Goal: Information Seeking & Learning: Learn about a topic

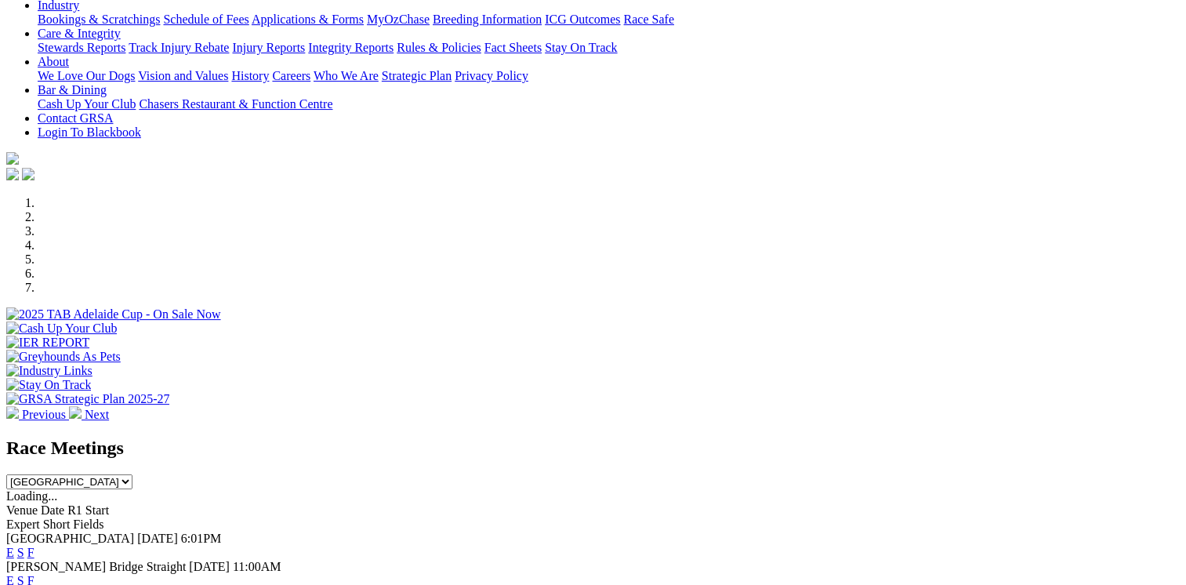
scroll to position [392, 0]
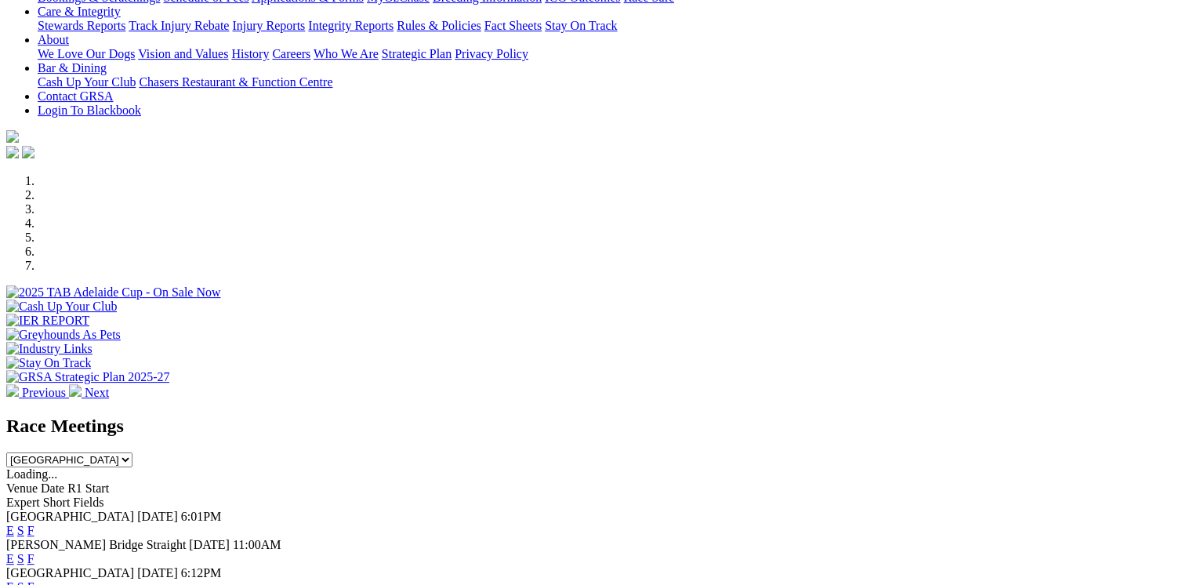
click at [14, 580] on link "E" at bounding box center [10, 586] width 8 height 13
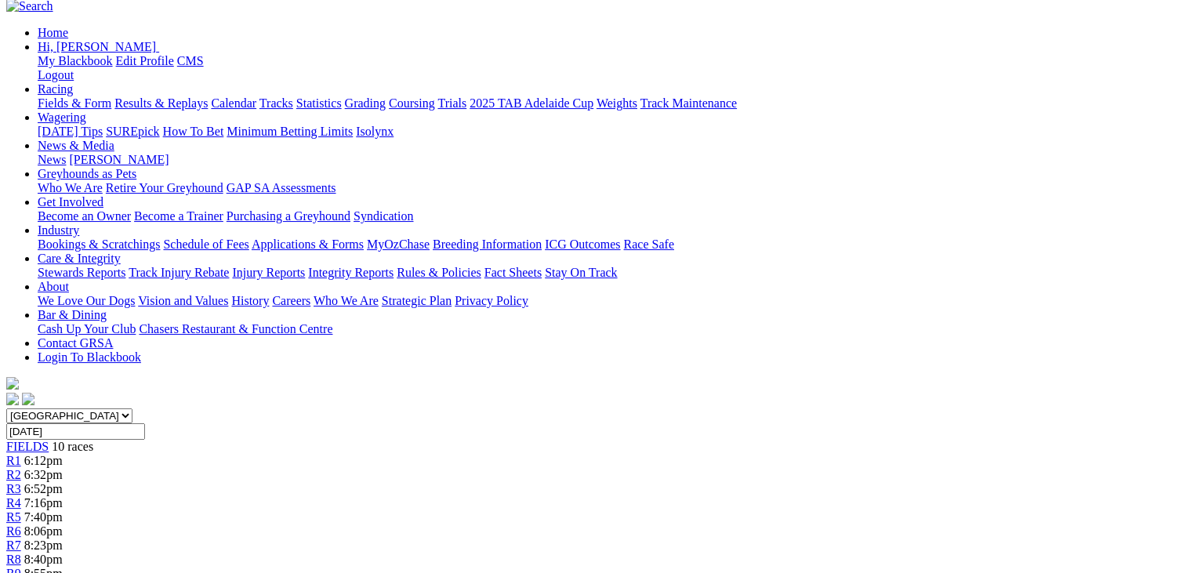
scroll to position [169, 0]
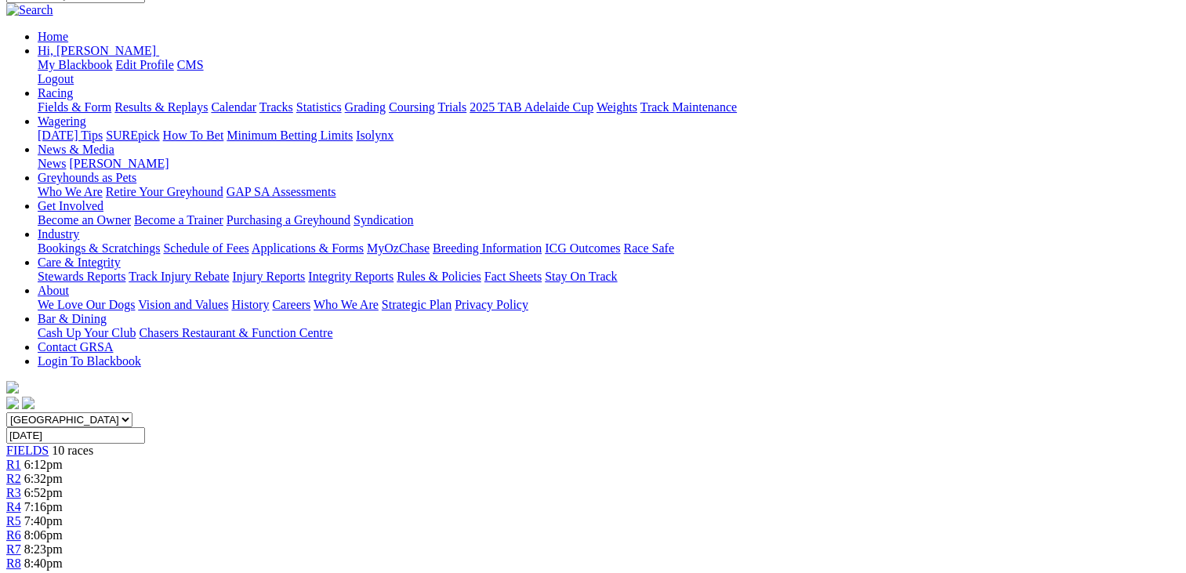
click at [344, 472] on div "R2 6:32pm" at bounding box center [592, 479] width 1173 height 14
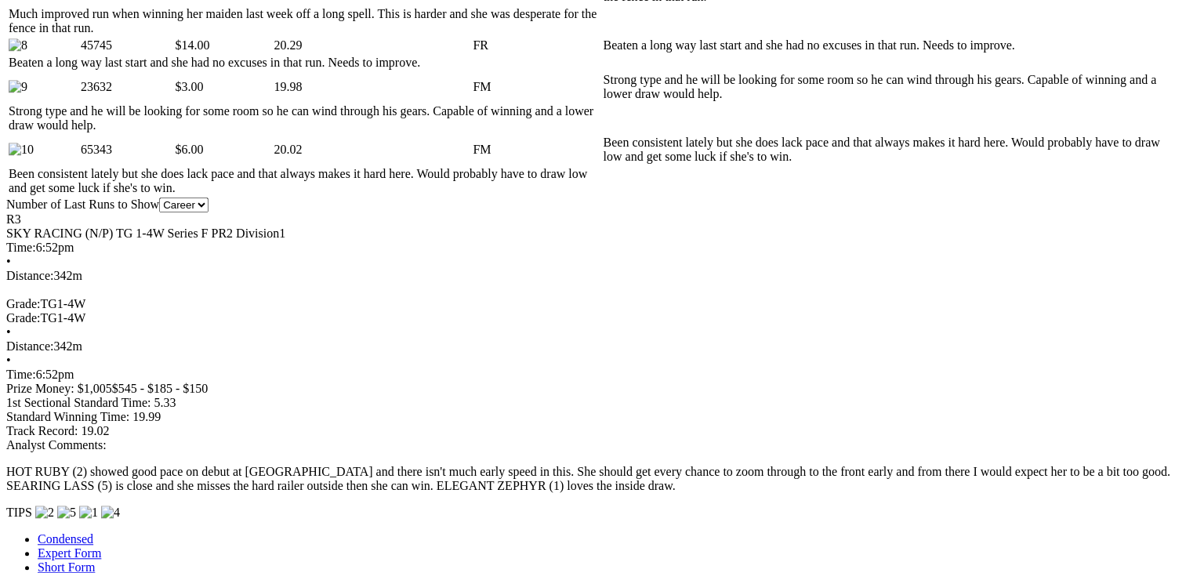
scroll to position [1185, 0]
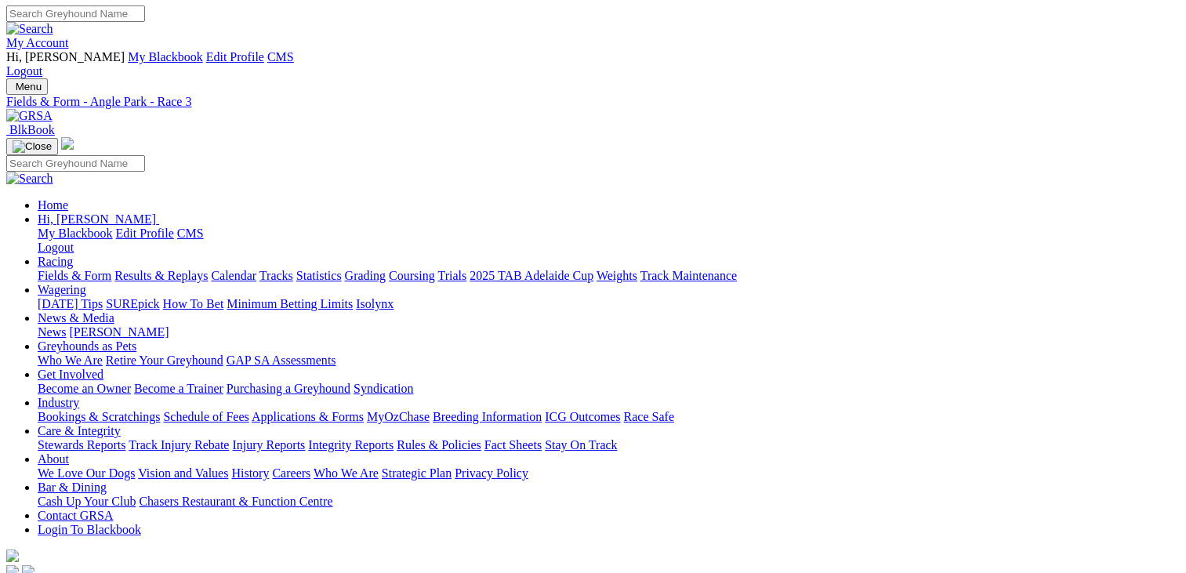
scroll to position [0, 0]
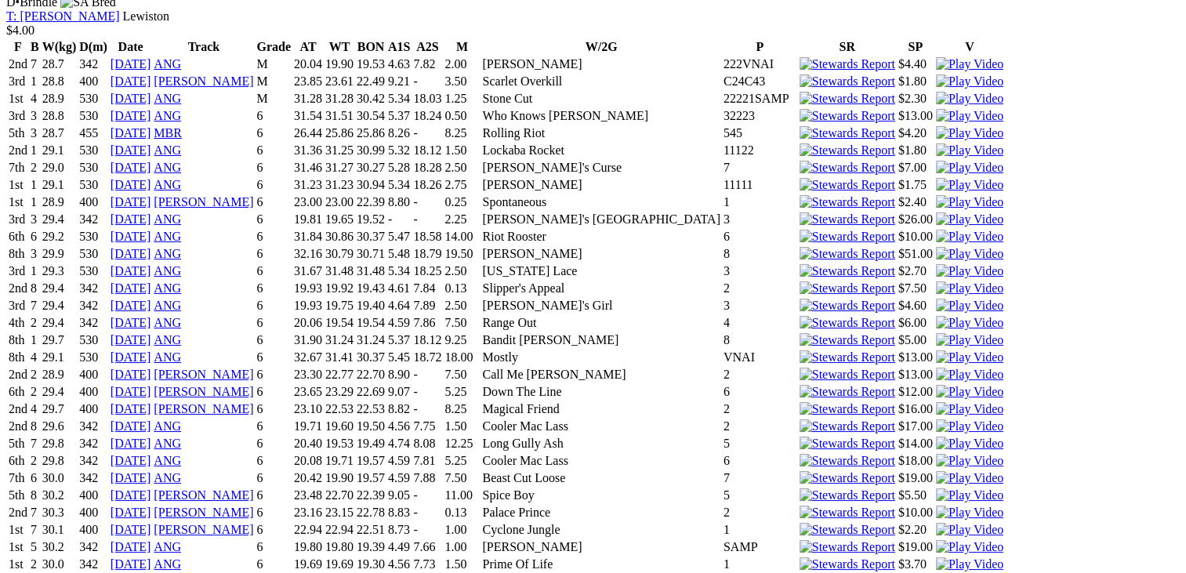
scroll to position [6648, 0]
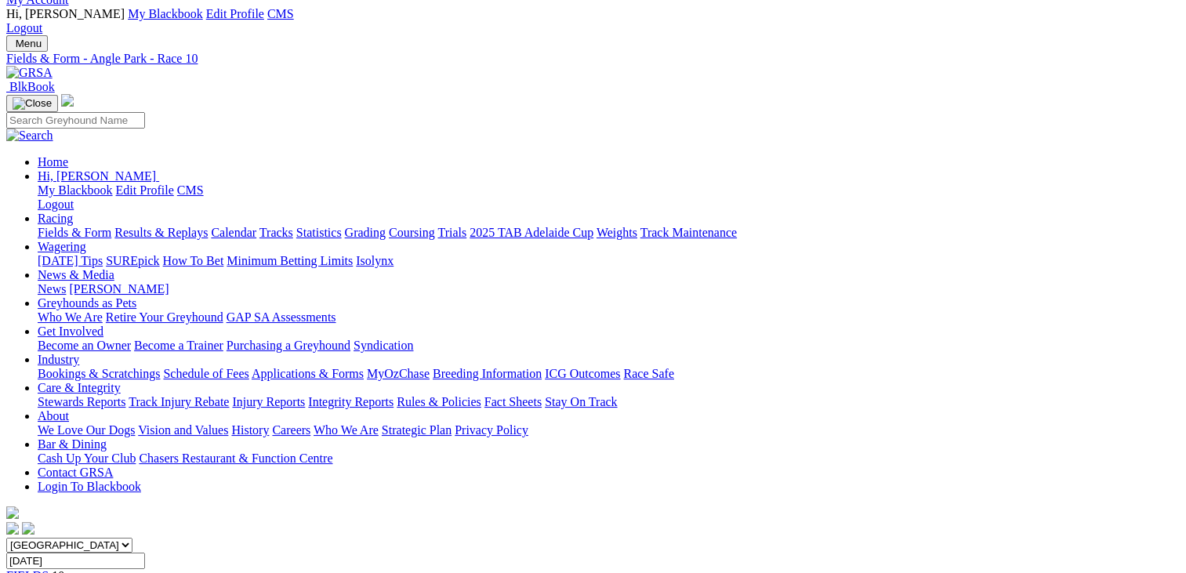
scroll to position [0, 0]
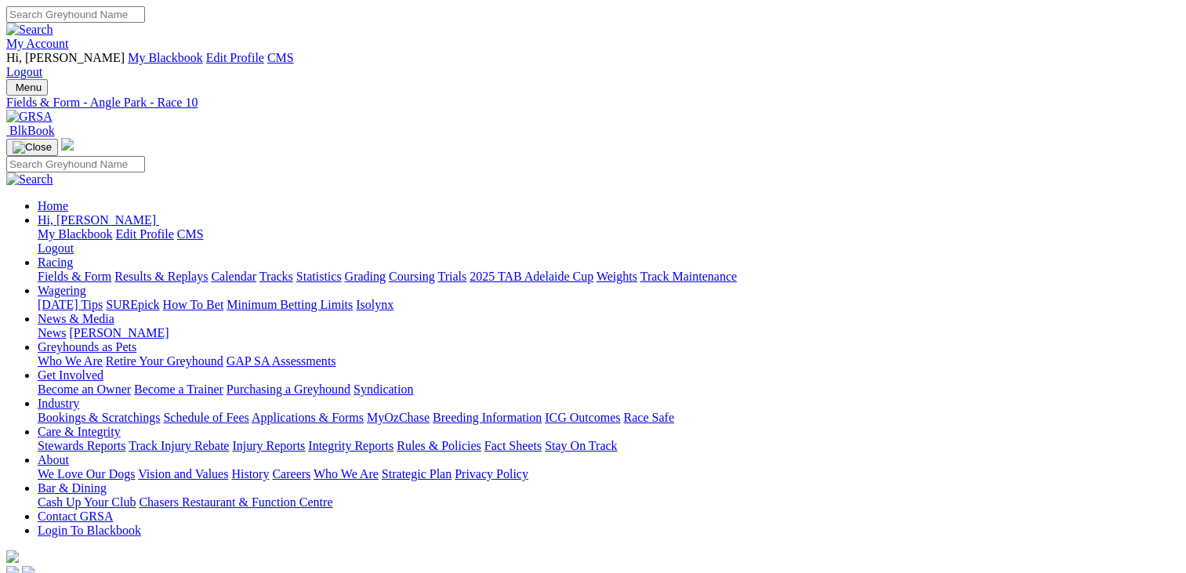
click at [53, 110] on img at bounding box center [29, 117] width 46 height 14
